Goal: Task Accomplishment & Management: Manage account settings

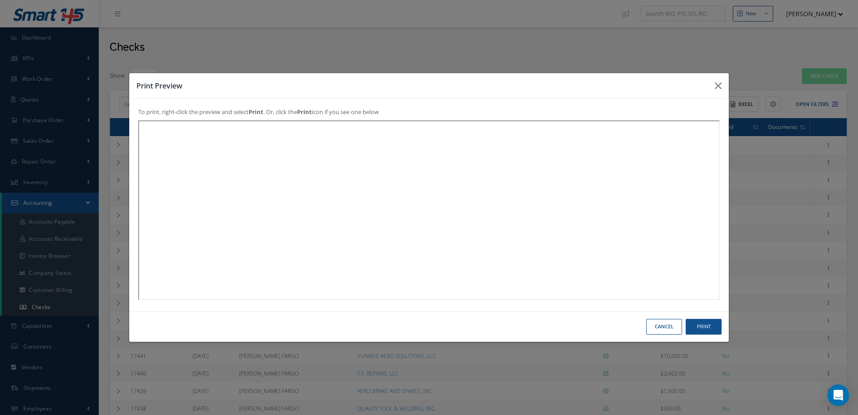
select select "25"
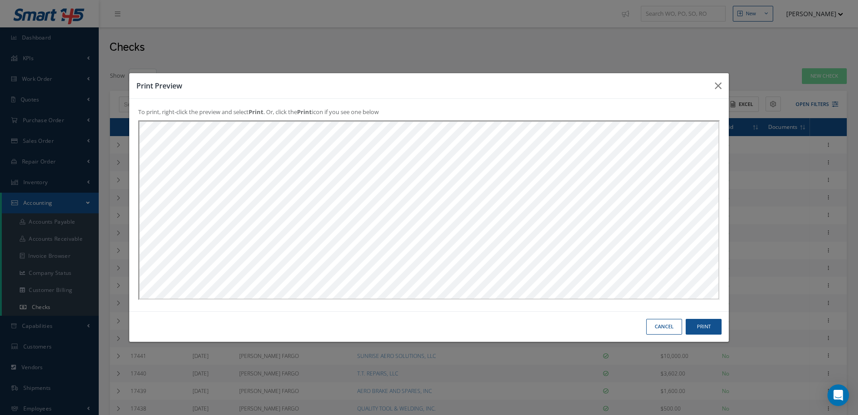
click at [662, 324] on button "Cancel" at bounding box center [664, 327] width 36 height 16
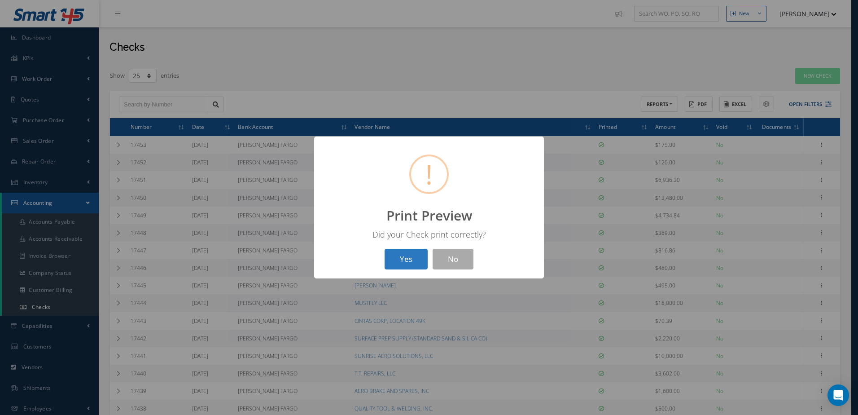
click at [406, 263] on button "Yes" at bounding box center [406, 259] width 43 height 21
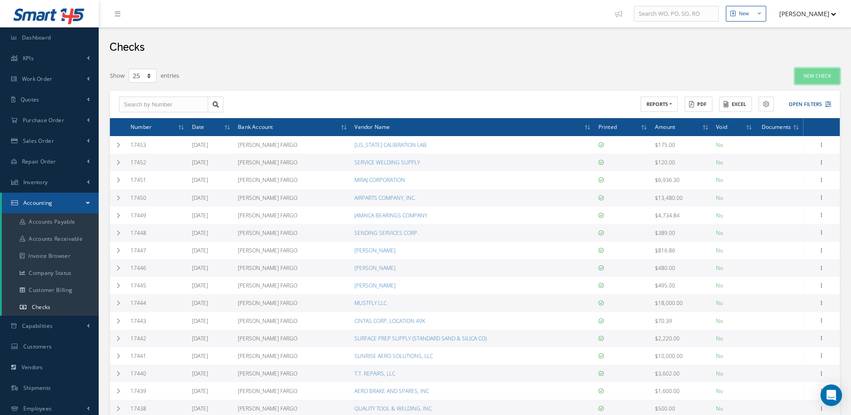
click at [823, 73] on link "New Check" at bounding box center [817, 76] width 45 height 16
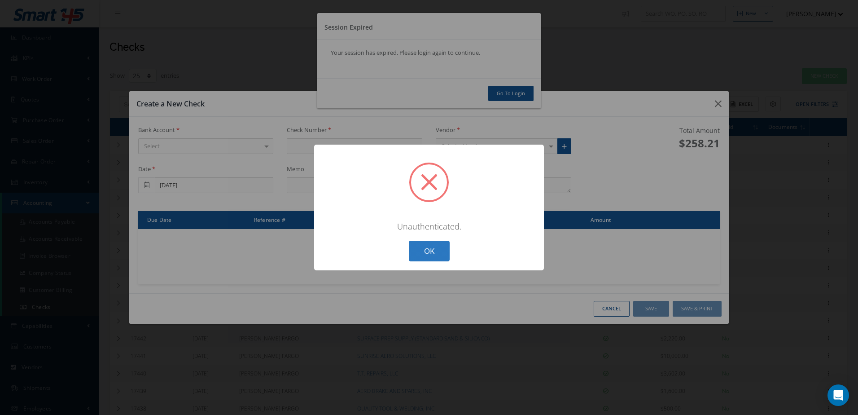
click at [424, 252] on button "OK" at bounding box center [429, 251] width 41 height 21
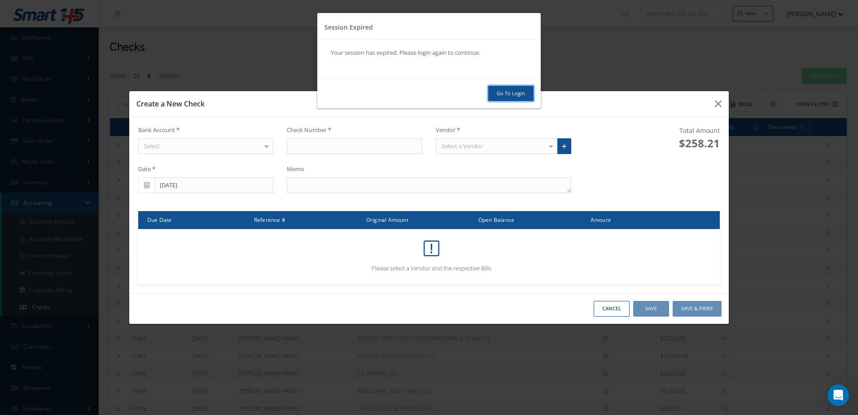
click at [508, 92] on link "Go To Login" at bounding box center [510, 94] width 45 height 16
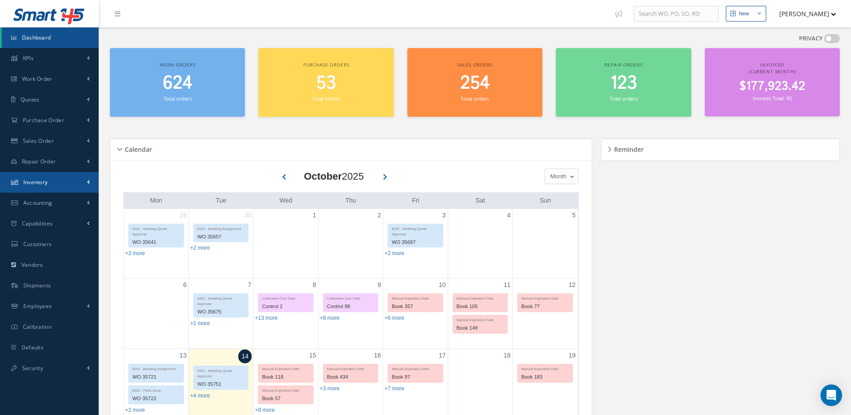
click at [51, 184] on link "Inventory" at bounding box center [49, 182] width 99 height 21
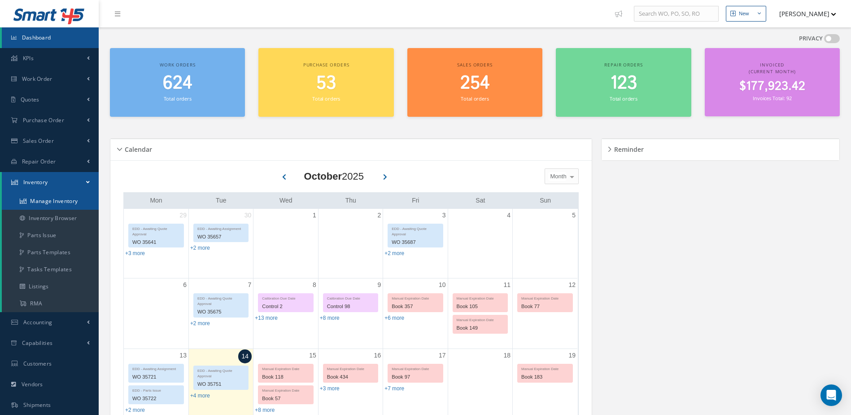
click at [49, 197] on link "Manage Inventory" at bounding box center [50, 201] width 97 height 17
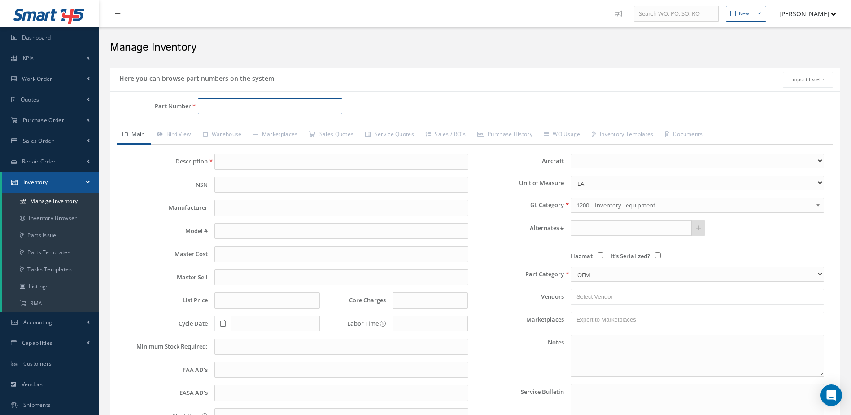
click at [266, 103] on input "Part Number" at bounding box center [270, 106] width 145 height 16
type input "63-347"
click at [278, 135] on link "63-347 NUTS" at bounding box center [309, 129] width 222 height 12
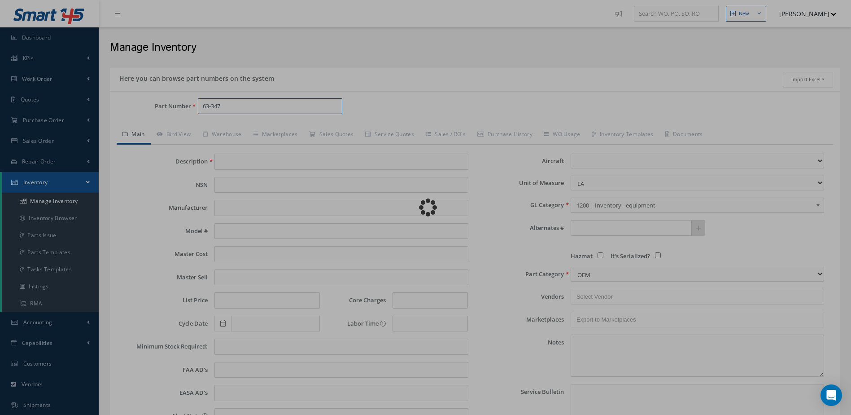
type input "NUTS"
type input "33.69"
type input "42.11"
type input "60.16"
type input "0.00"
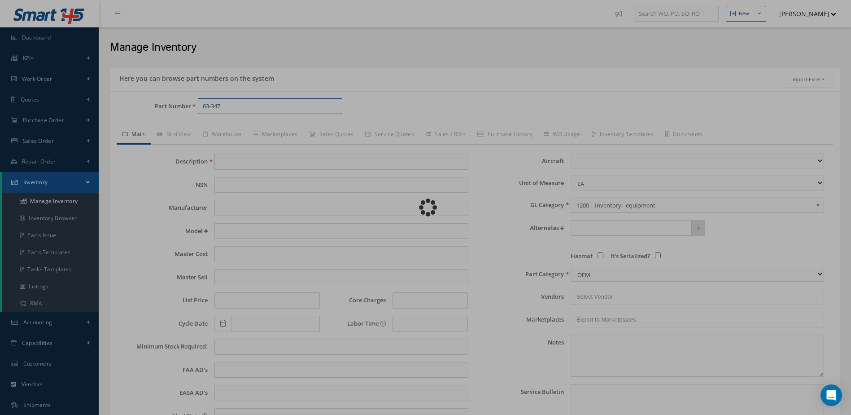
select select
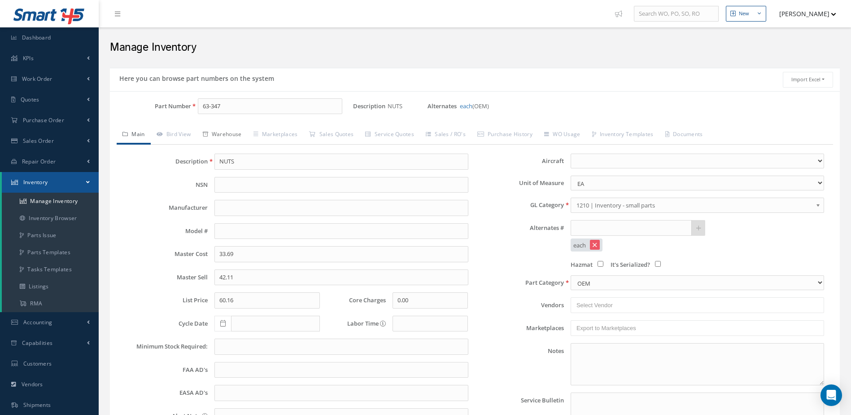
click at [230, 131] on link "Warehouse" at bounding box center [222, 135] width 51 height 19
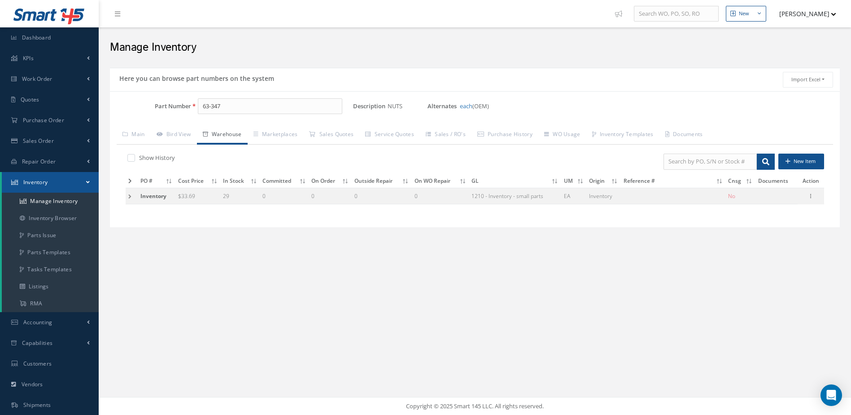
click at [130, 194] on td at bounding box center [132, 196] width 12 height 17
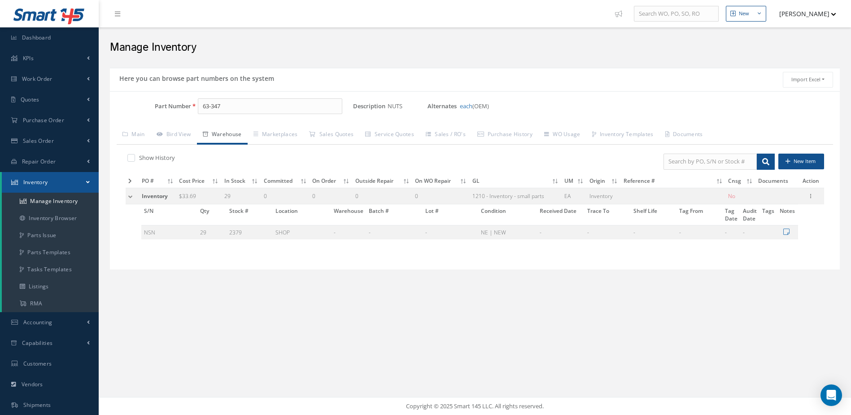
click at [129, 195] on td at bounding box center [132, 196] width 13 height 17
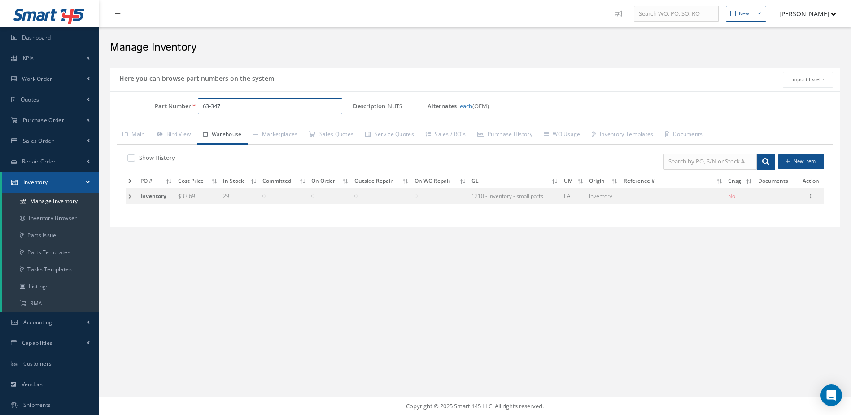
drag, startPoint x: 232, startPoint y: 106, endPoint x: 194, endPoint y: 117, distance: 39.2
click at [194, 117] on div "Part Number 63-347" at bounding box center [231, 109] width 243 height 23
click at [233, 130] on span "2-1502-3" at bounding box center [241, 129] width 81 height 9
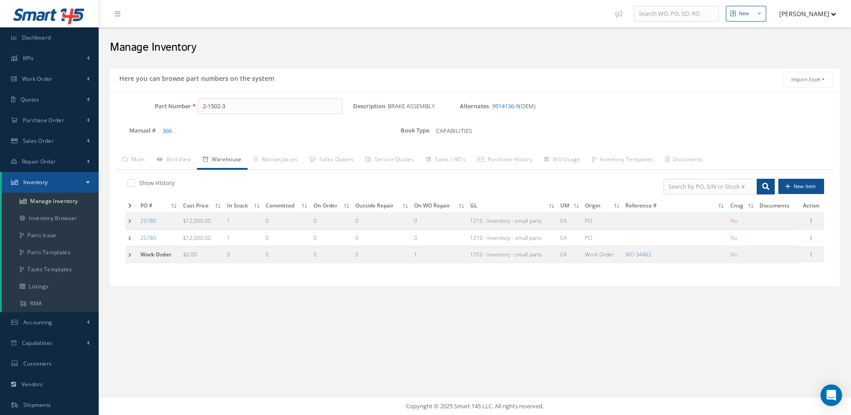
click at [129, 205] on icon at bounding box center [130, 205] width 4 height 5
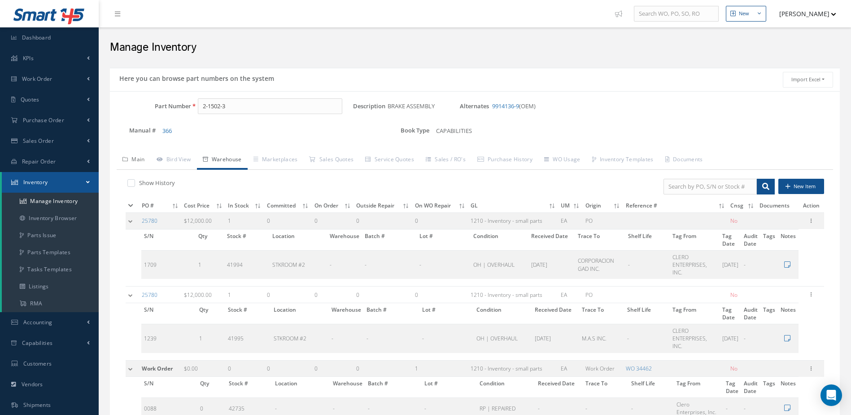
click at [140, 157] on link "Main" at bounding box center [134, 160] width 34 height 19
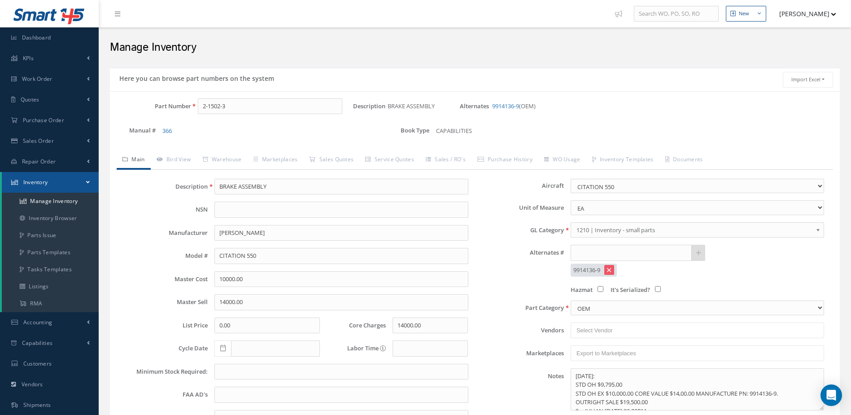
drag, startPoint x: 240, startPoint y: 99, endPoint x: 214, endPoint y: 117, distance: 31.2
click at [214, 117] on div "Part Number 2-1502-3 Description BRAKE ASSEMBLY Alternates 9914136-9 (OEM) Manu…" at bounding box center [475, 303] width 730 height 425
drag, startPoint x: 241, startPoint y: 106, endPoint x: 195, endPoint y: 122, distance: 48.8
click at [195, 122] on div "Part Number 2-1502-3 Description BRAKE ASSEMBLY Alternates 9914136-9 (OEM) Manu…" at bounding box center [475, 122] width 730 height 48
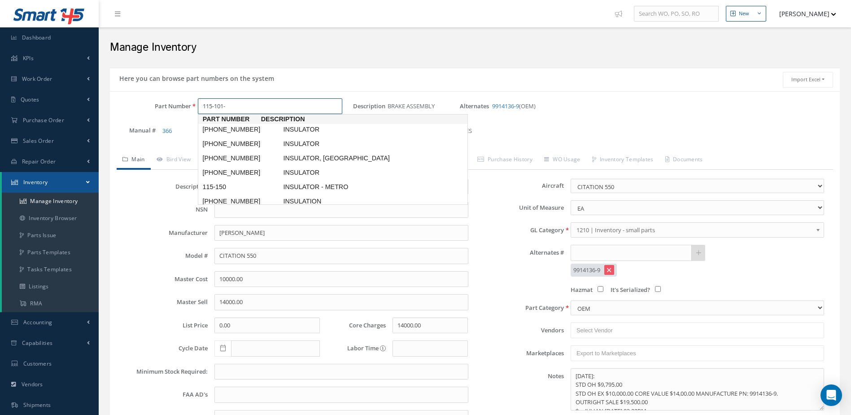
type input "115-101-2"
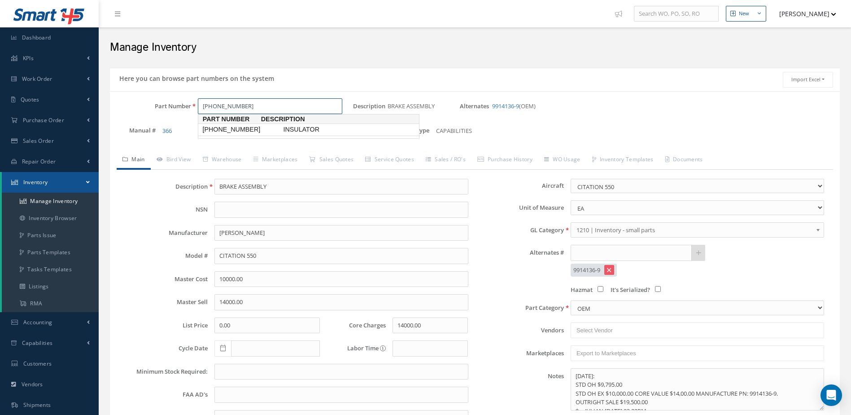
click at [237, 127] on span "115-101-2" at bounding box center [241, 129] width 81 height 9
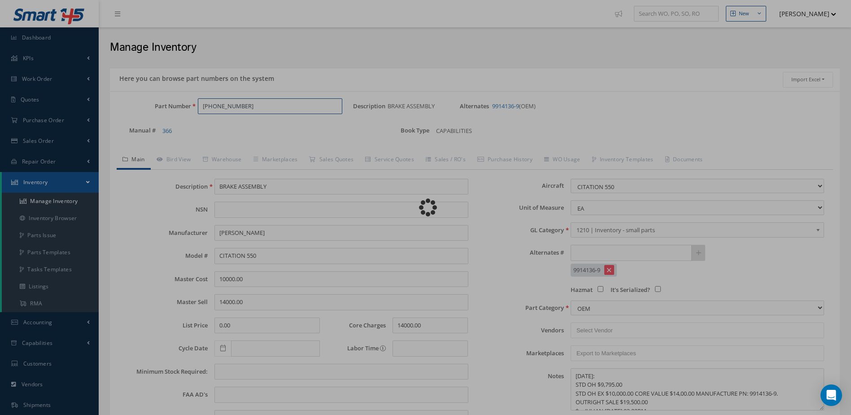
type input "INSULATOR"
type input "GOODRICH CORP."
type input "233.57"
type input "303.64"
type input "321.55"
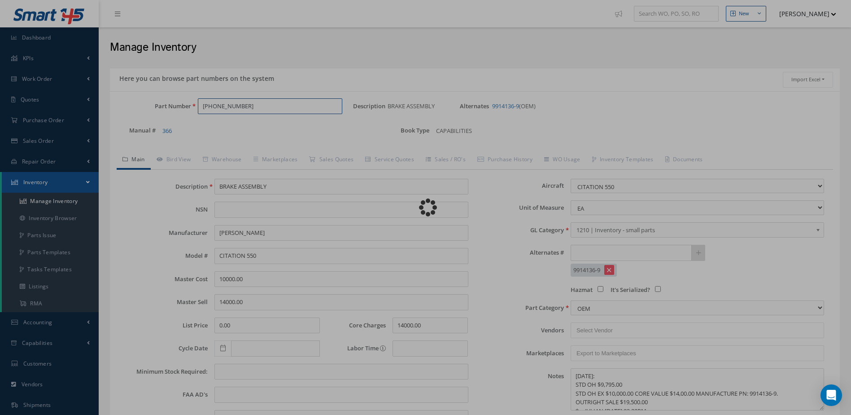
type input "0.00"
type input "04/03/2025"
select select
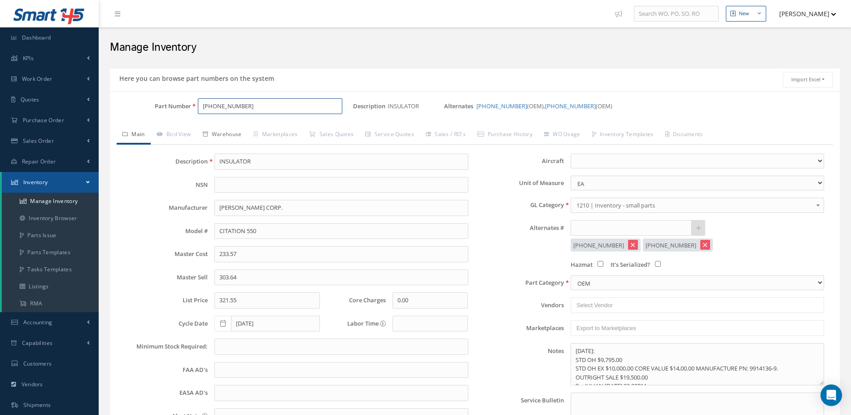
type input "115-101-2"
click at [223, 134] on link "Warehouse" at bounding box center [222, 135] width 51 height 19
